Goal: Check status: Check status

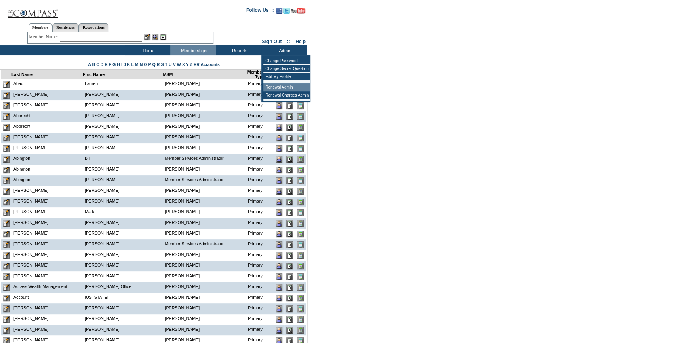
drag, startPoint x: 288, startPoint y: 90, endPoint x: 150, endPoint y: 102, distance: 138.2
click at [287, 90] on td "Renewal Admin" at bounding box center [286, 87] width 46 height 8
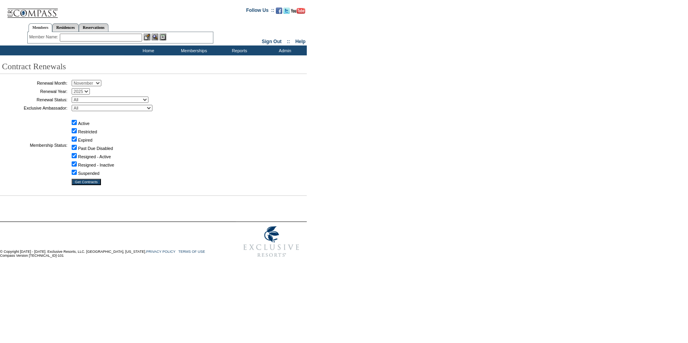
click at [79, 81] on select "January February March April May June July August September October November De…" at bounding box center [87, 83] width 30 height 6
select select "9"
click at [74, 80] on select "January February March April May June July August September October November De…" at bounding box center [87, 83] width 30 height 6
click at [99, 99] on select "All Not Started Pending Approved Election Made Election Changed No Response Man…" at bounding box center [110, 100] width 77 height 6
select select "5"
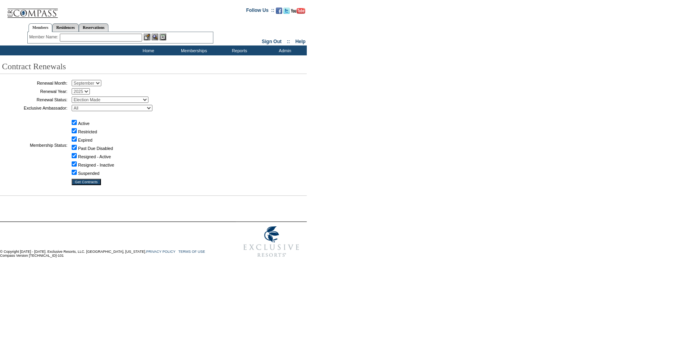
click at [74, 97] on select "All Not Started Pending Approved Election Made Election Changed No Response Man…" at bounding box center [110, 100] width 77 height 6
click at [87, 182] on input "Get Contracts" at bounding box center [86, 182] width 29 height 6
